Goal: Check status: Check status

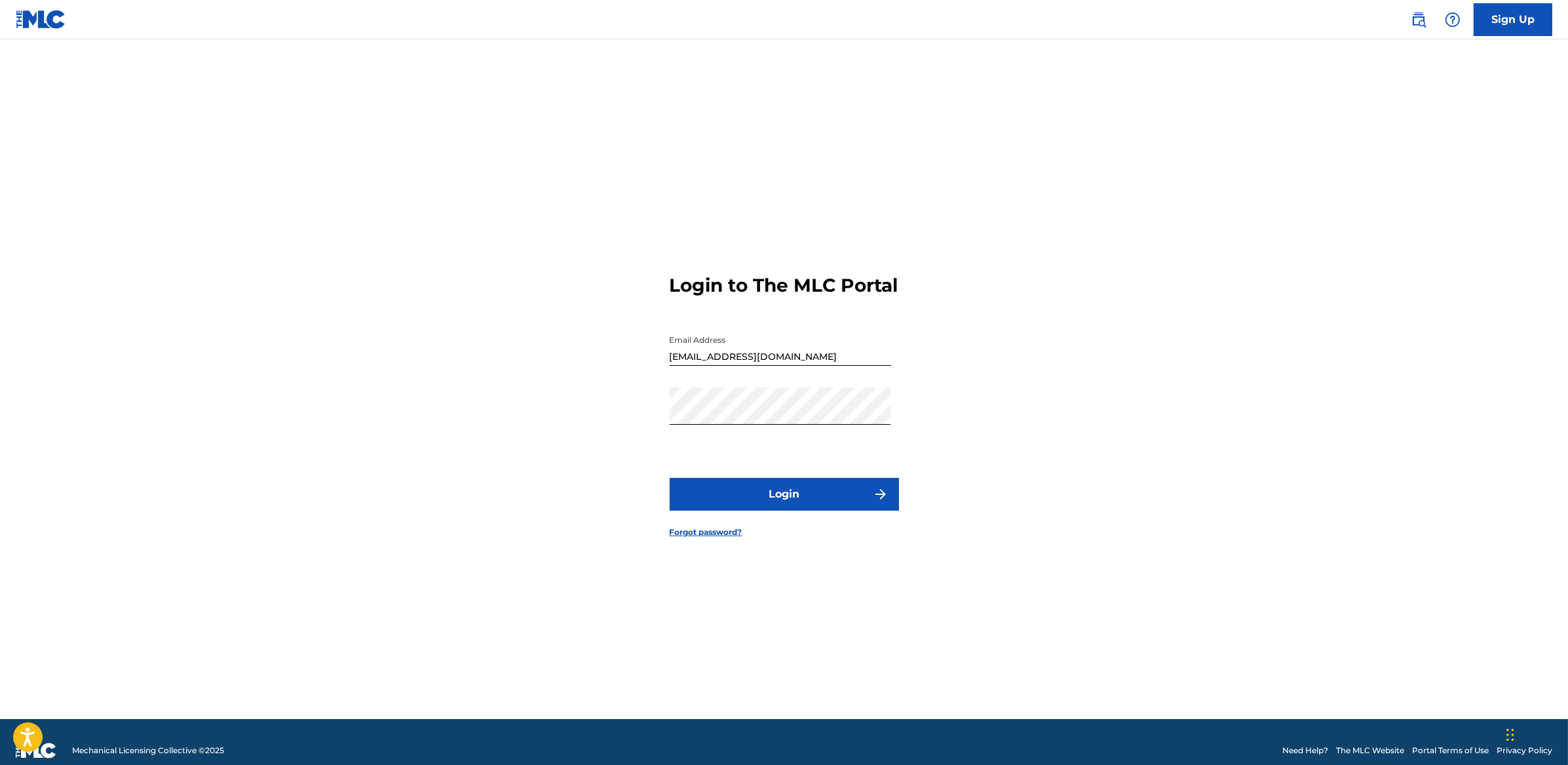
click at [569, 514] on div "Login to The MLC Portal Email Address [EMAIL_ADDRESS][DOMAIN_NAME] Password Log…" at bounding box center [784, 395] width 917 height 647
click at [779, 504] on button "Login" at bounding box center [783, 494] width 229 height 32
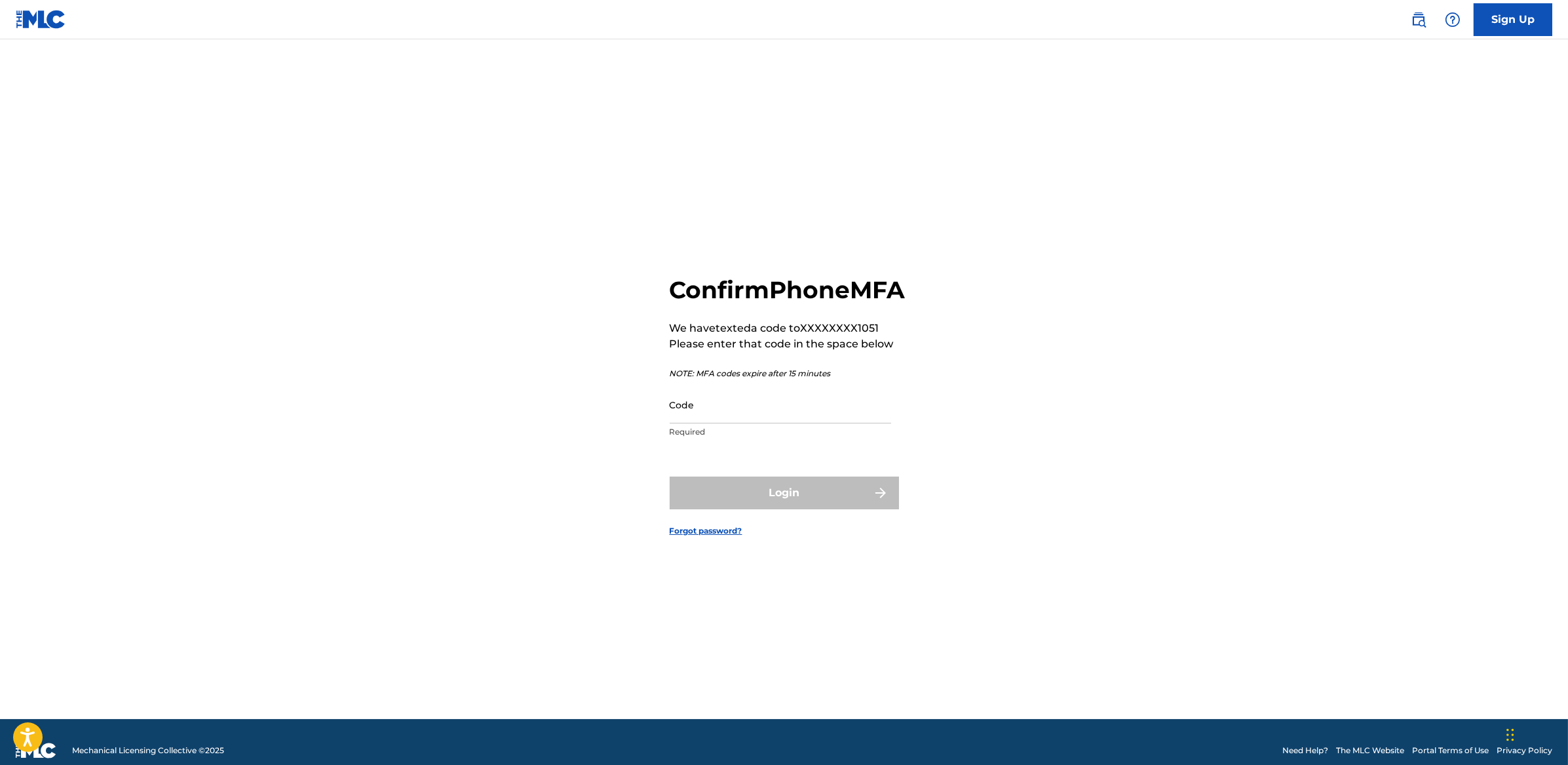
click at [718, 423] on input "Code" at bounding box center [779, 405] width 221 height 37
paste input "404014"
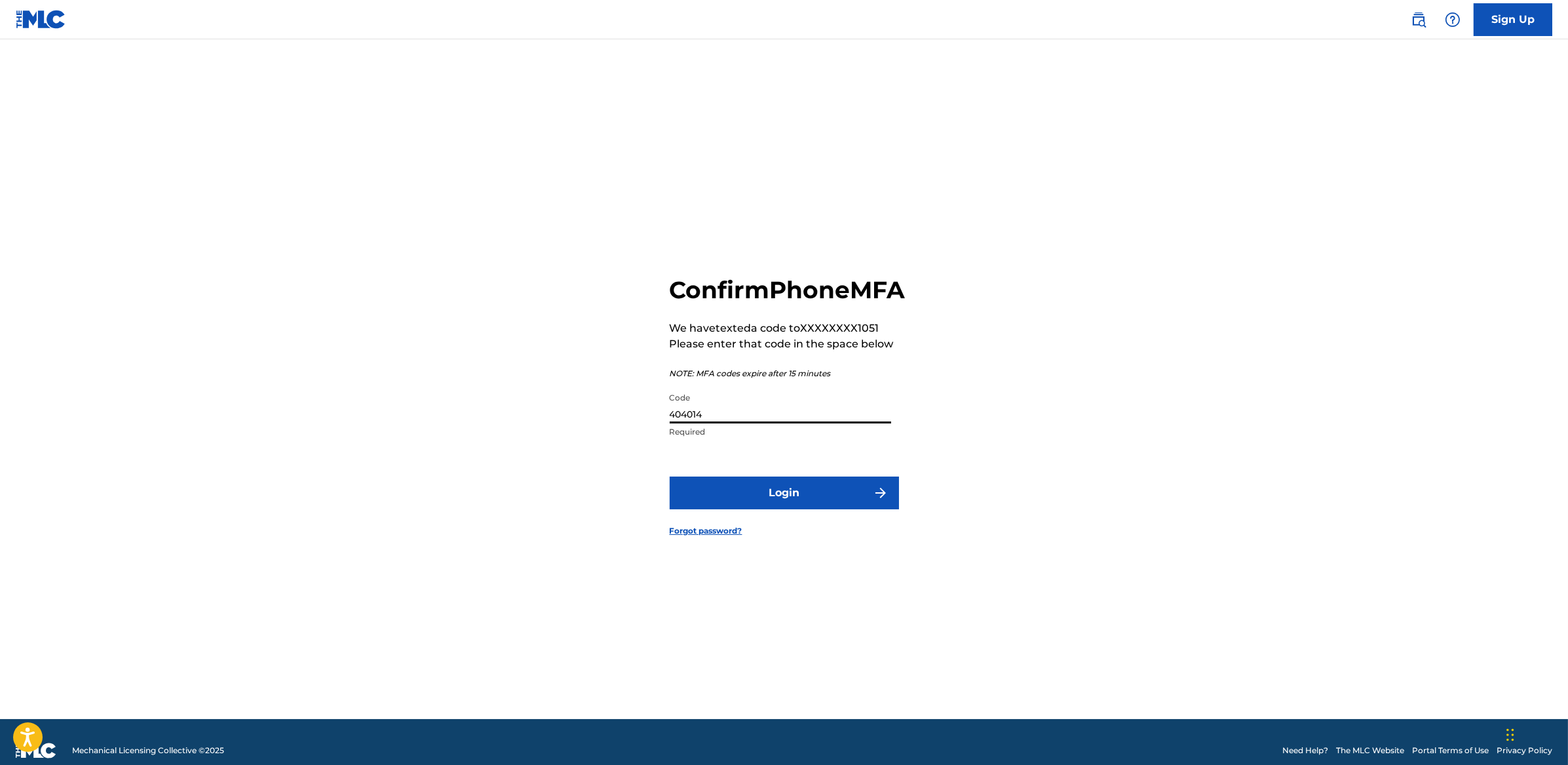
type input "404014"
drag, startPoint x: 532, startPoint y: 512, endPoint x: 594, endPoint y: 521, distance: 62.6
click at [533, 512] on div "Confirm Phone MFA We have texted a code to XXXXXXXX1051 Please enter that code …" at bounding box center [784, 395] width 917 height 647
click at [752, 509] on button "Login" at bounding box center [783, 493] width 229 height 32
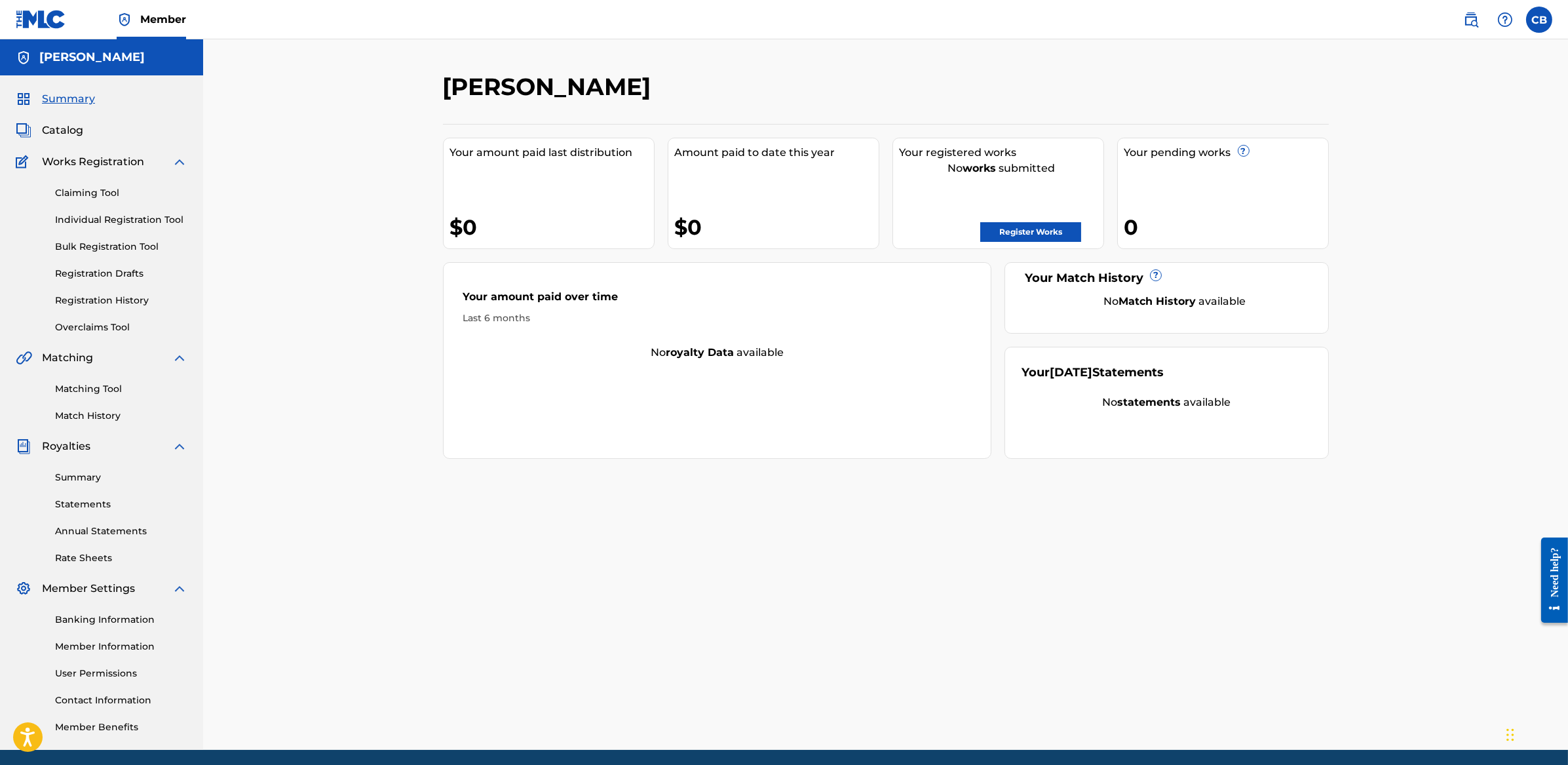
click at [65, 126] on span "Catalog" at bounding box center [62, 130] width 42 height 15
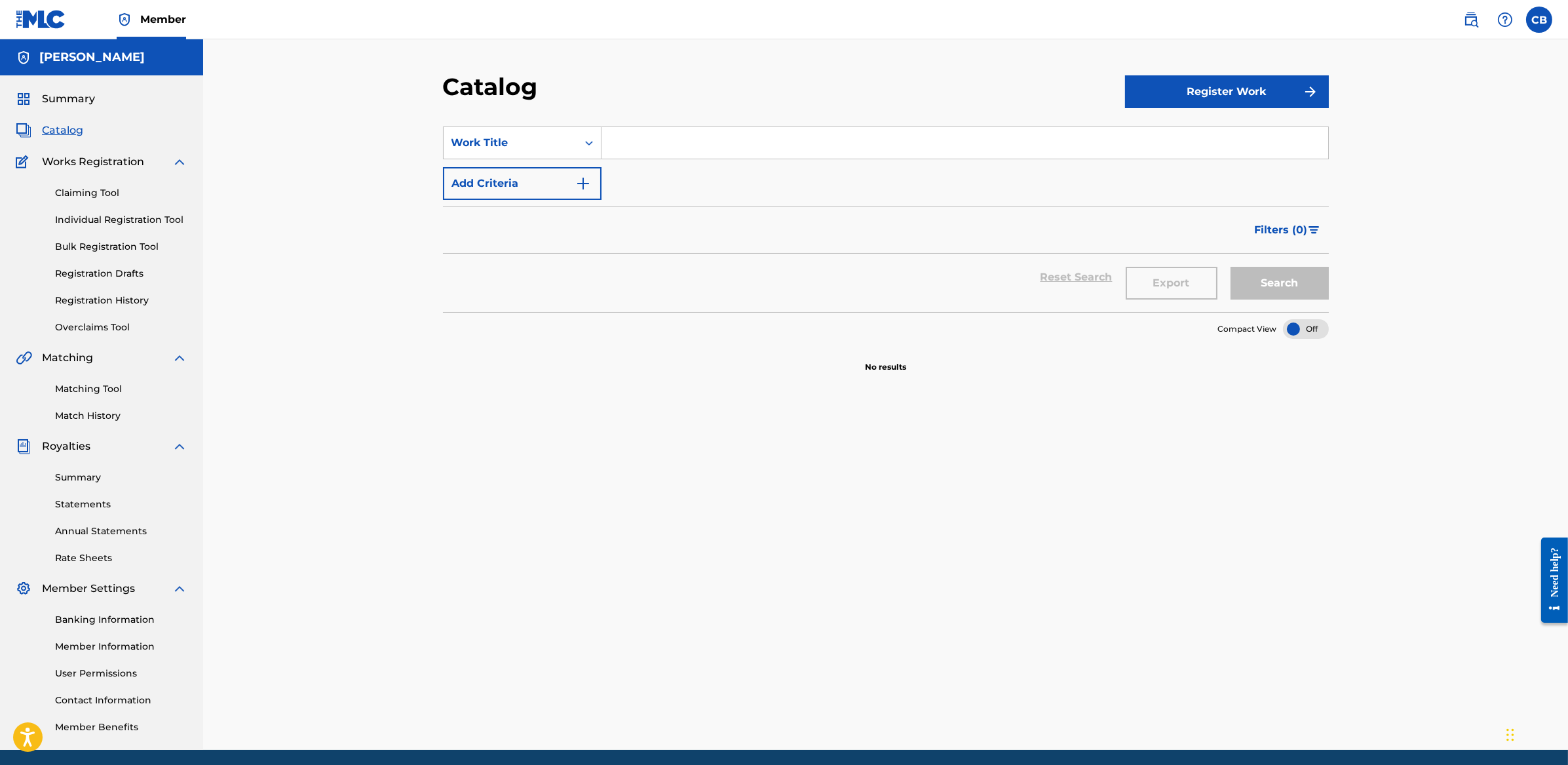
click at [116, 272] on link "Registration Drafts" at bounding box center [121, 274] width 133 height 14
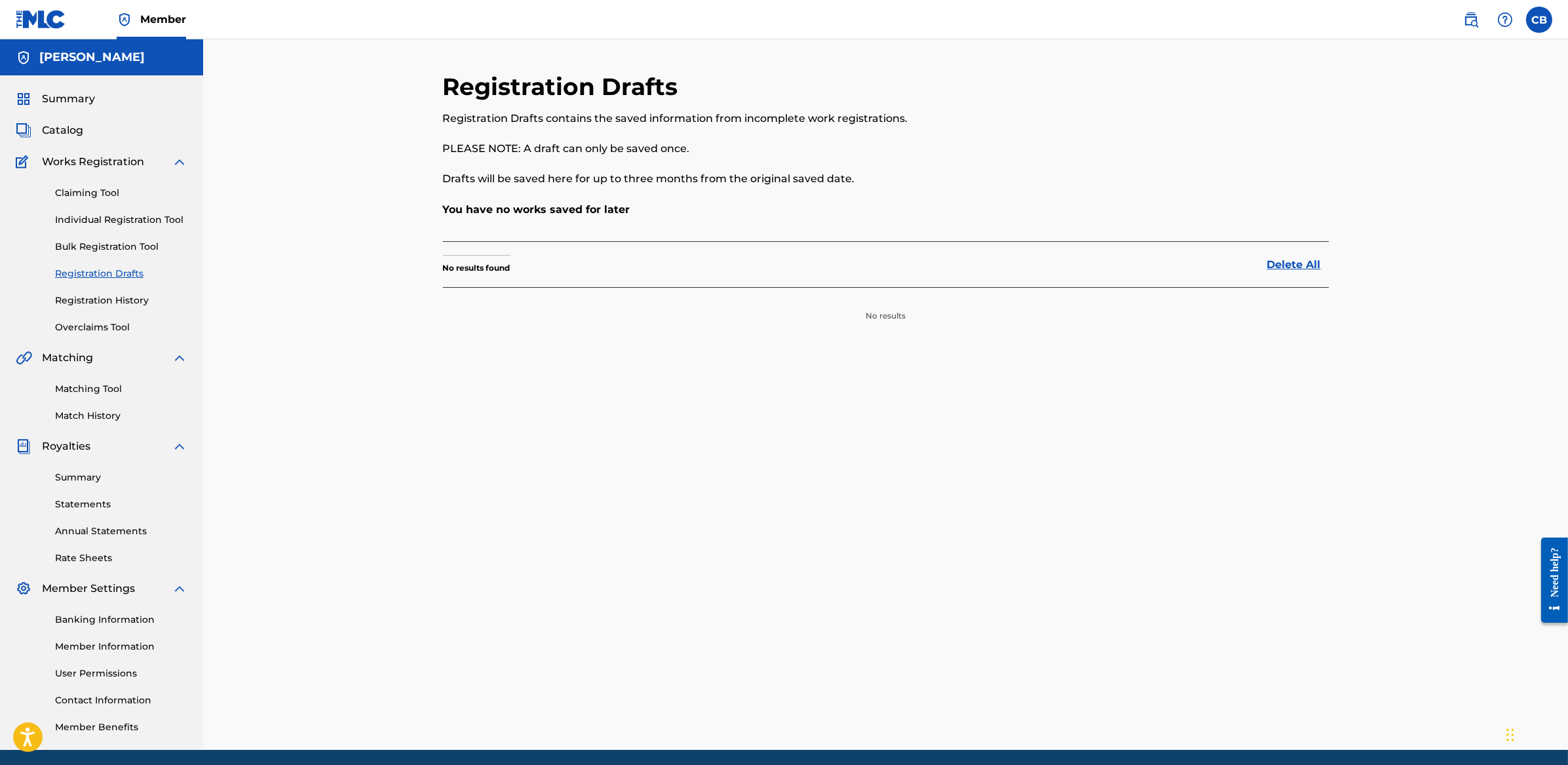
click at [111, 296] on link "Registration History" at bounding box center [121, 301] width 133 height 14
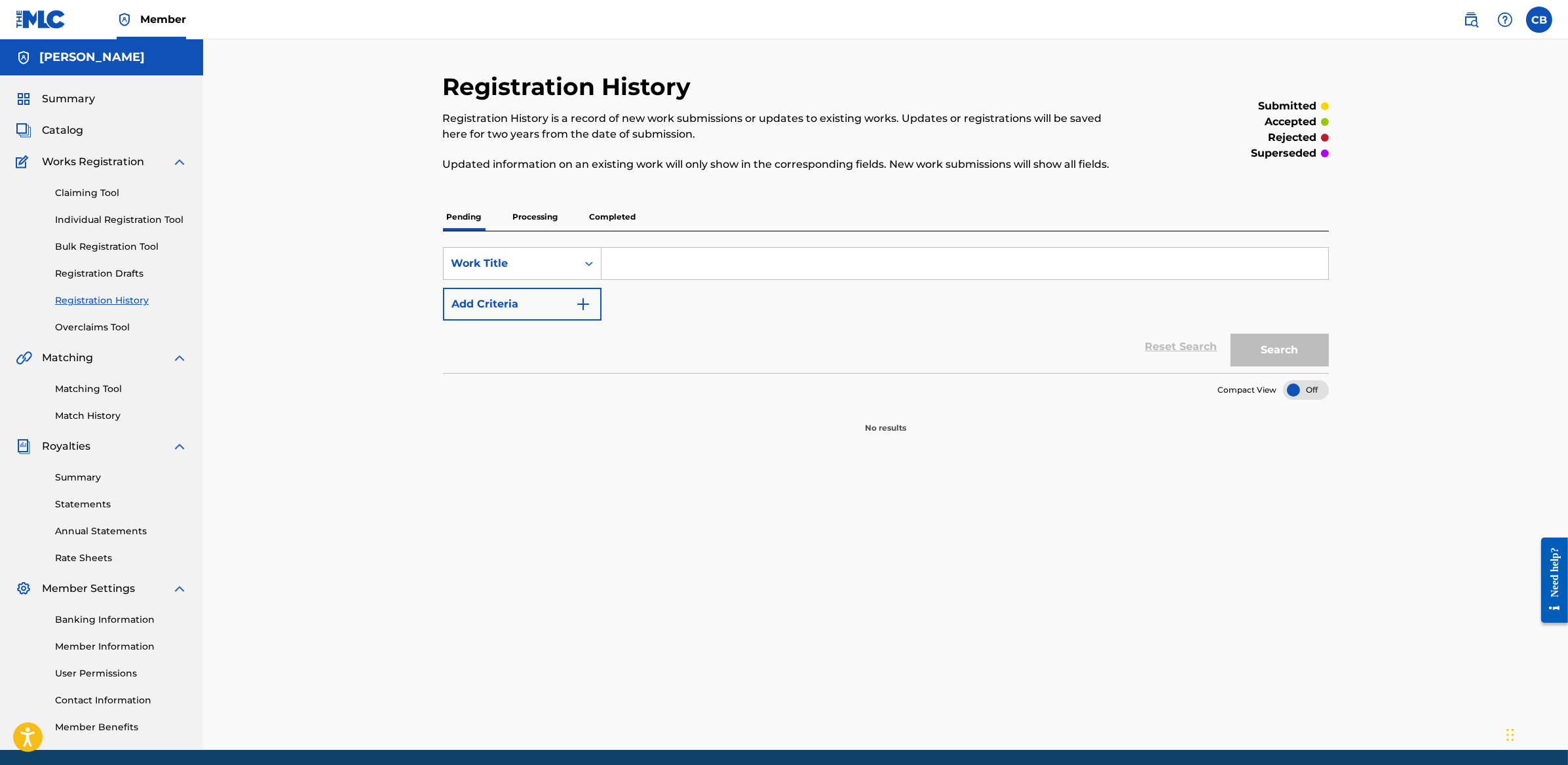
click at [527, 216] on p "Processing" at bounding box center [535, 217] width 53 height 28
click at [606, 216] on p "Completed" at bounding box center [613, 217] width 55 height 28
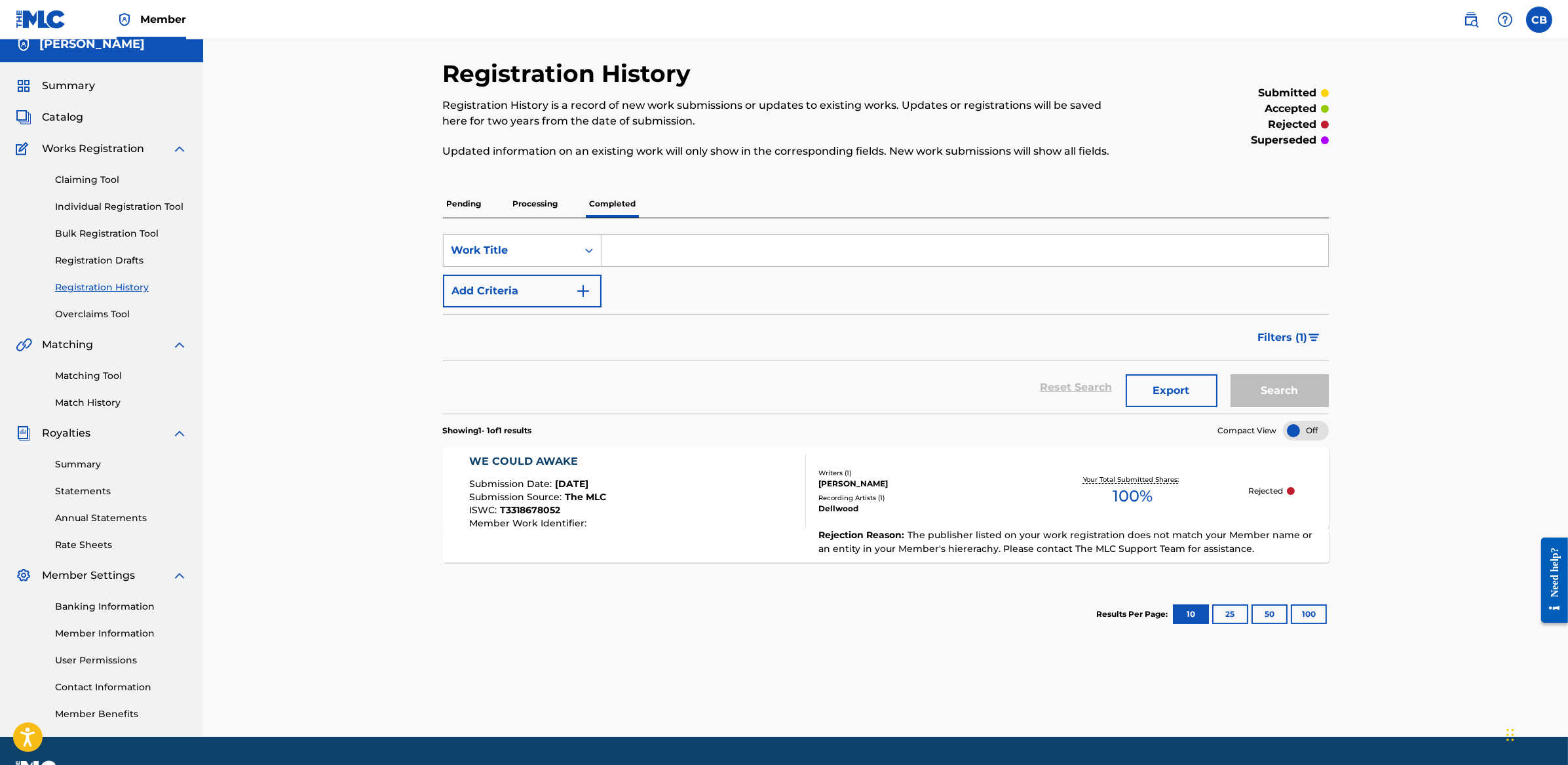
scroll to position [14, 0]
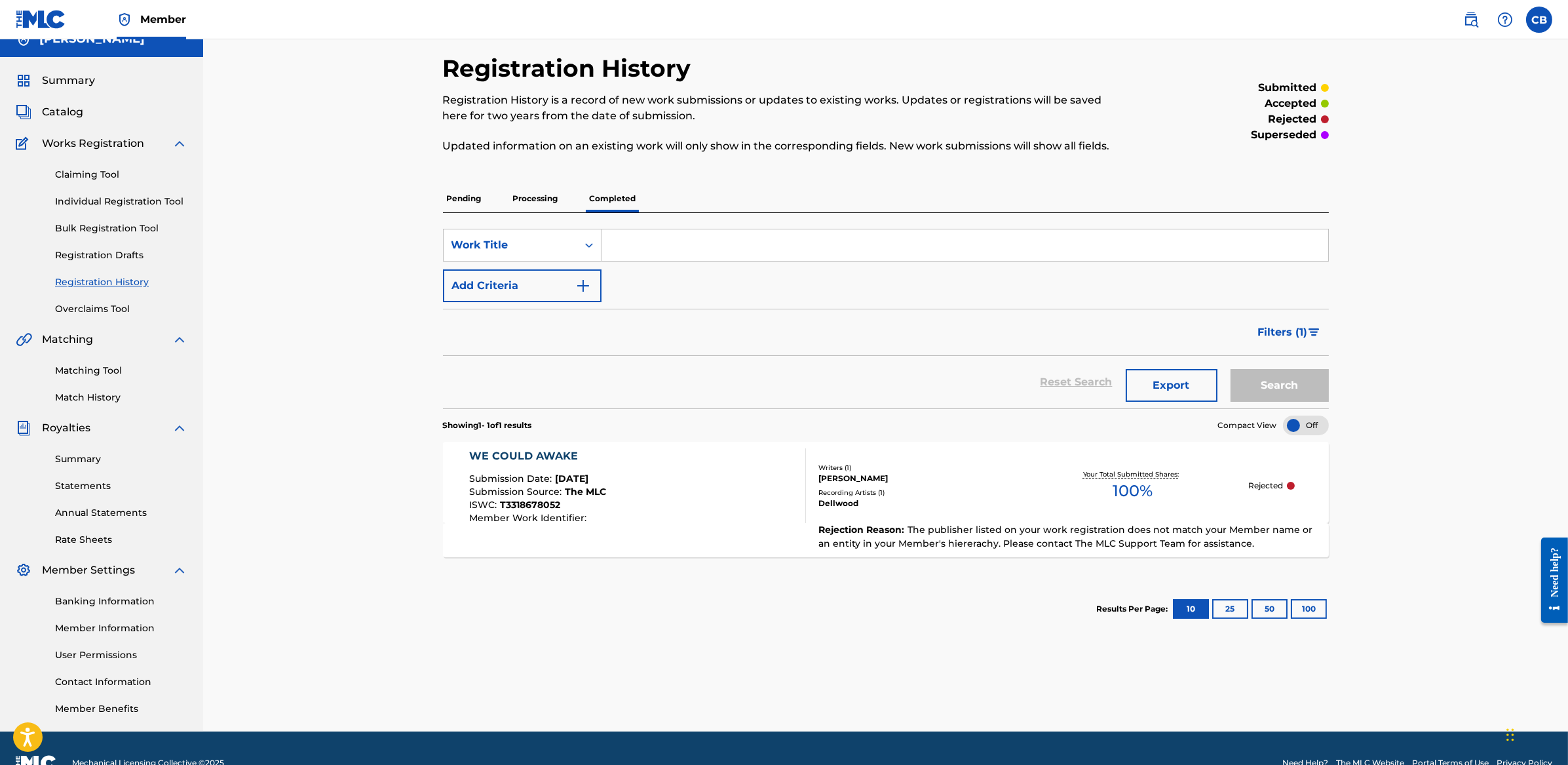
click at [331, 284] on div "Registration History Registration History is a record of new work submissions o…" at bounding box center [885, 376] width 1364 height 710
